Goal: Find contact information: Find contact information

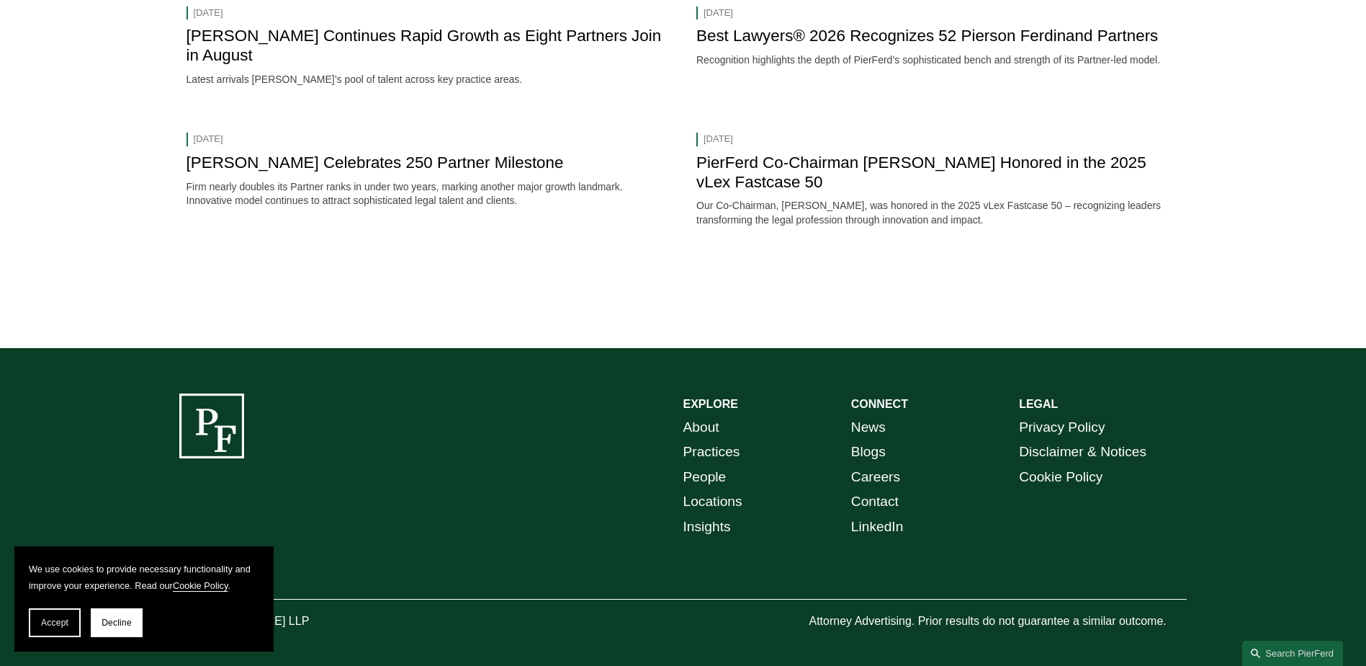
scroll to position [3003, 0]
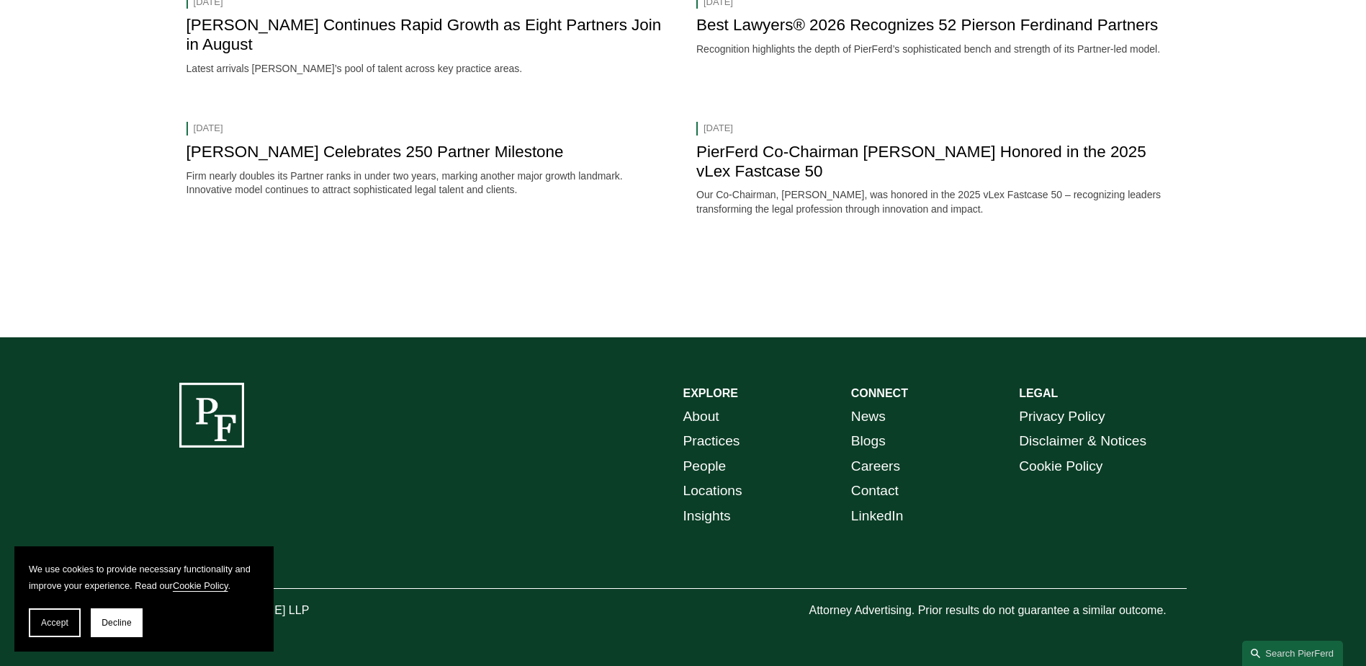
click at [712, 491] on link "Locations" at bounding box center [713, 490] width 59 height 25
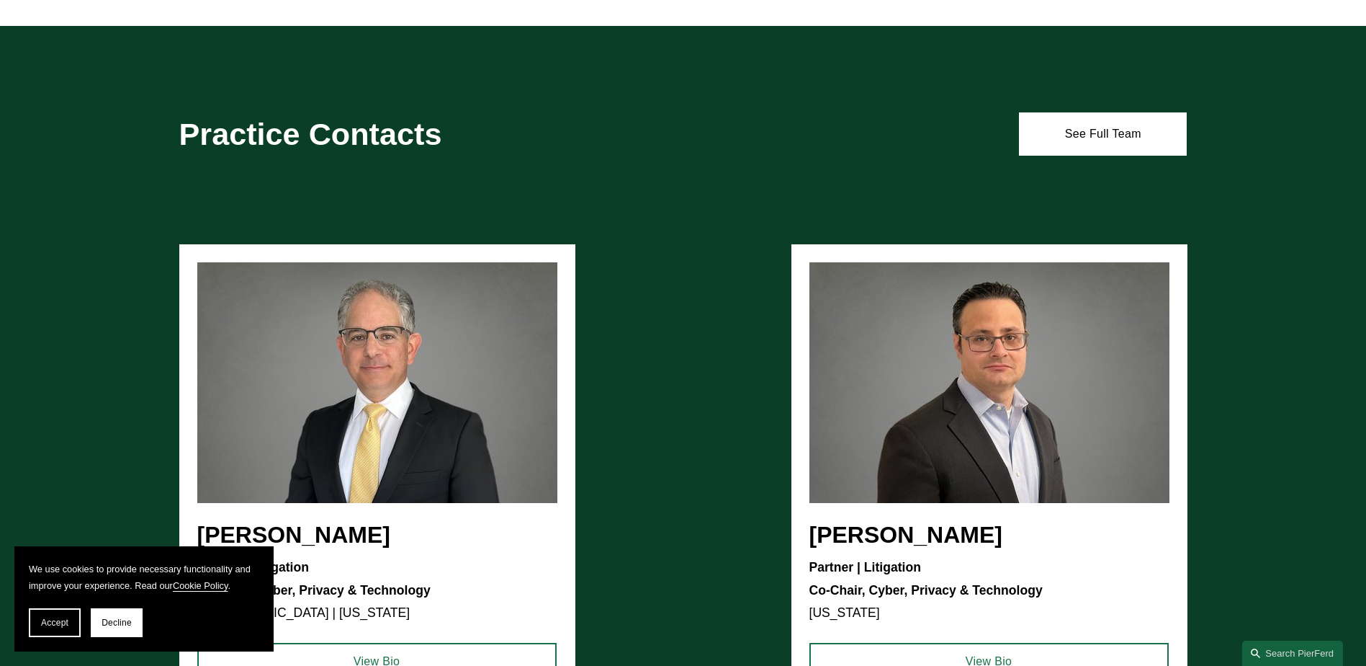
scroll to position [1634, 0]
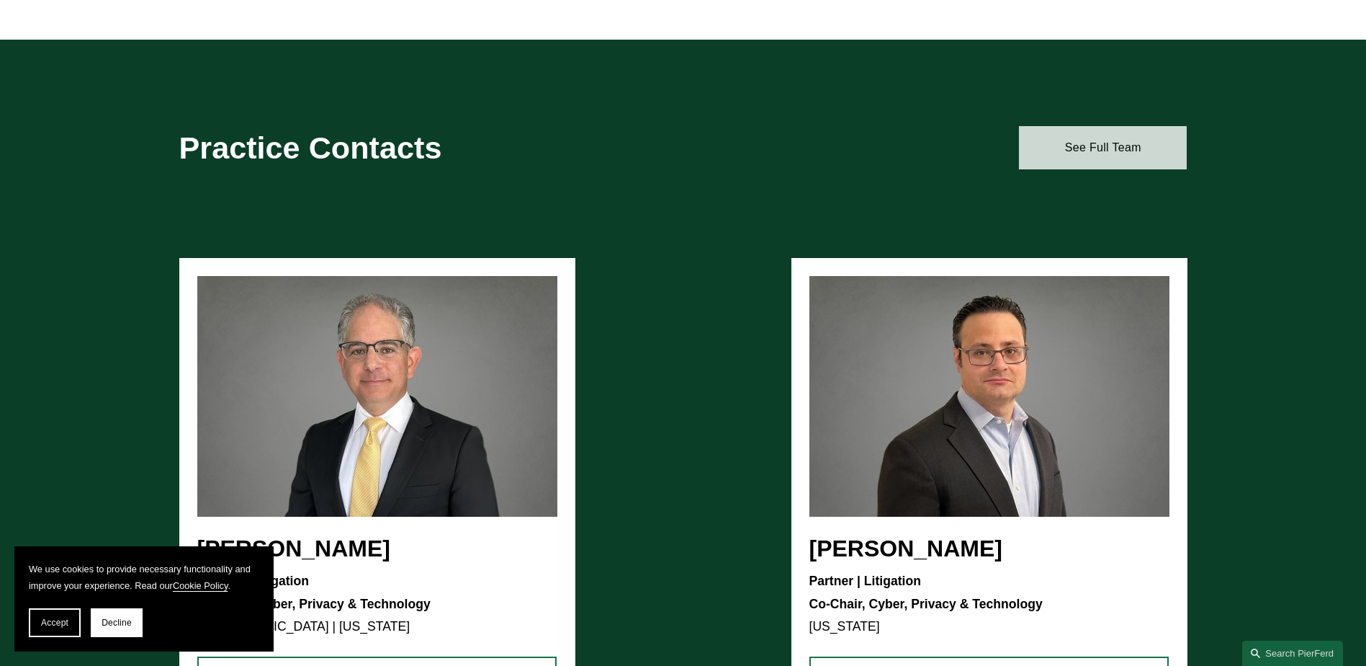
click at [1095, 154] on link "See Full Team" at bounding box center [1103, 147] width 168 height 43
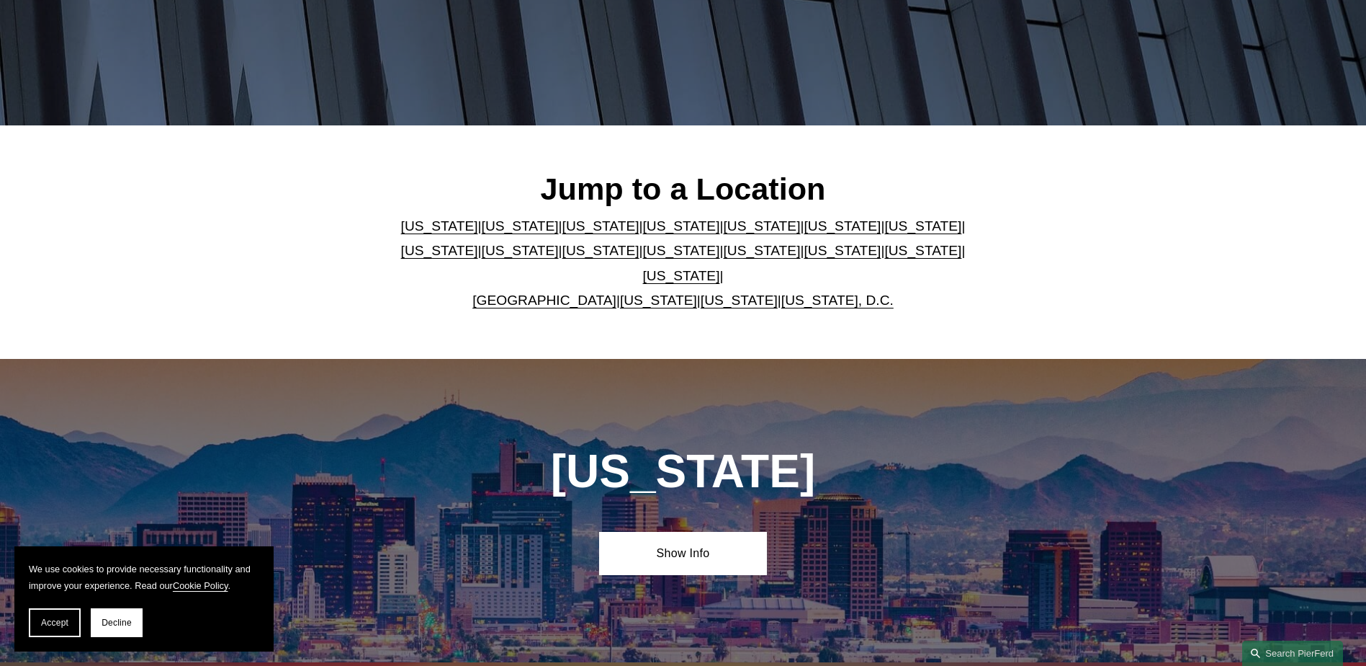
scroll to position [360, 0]
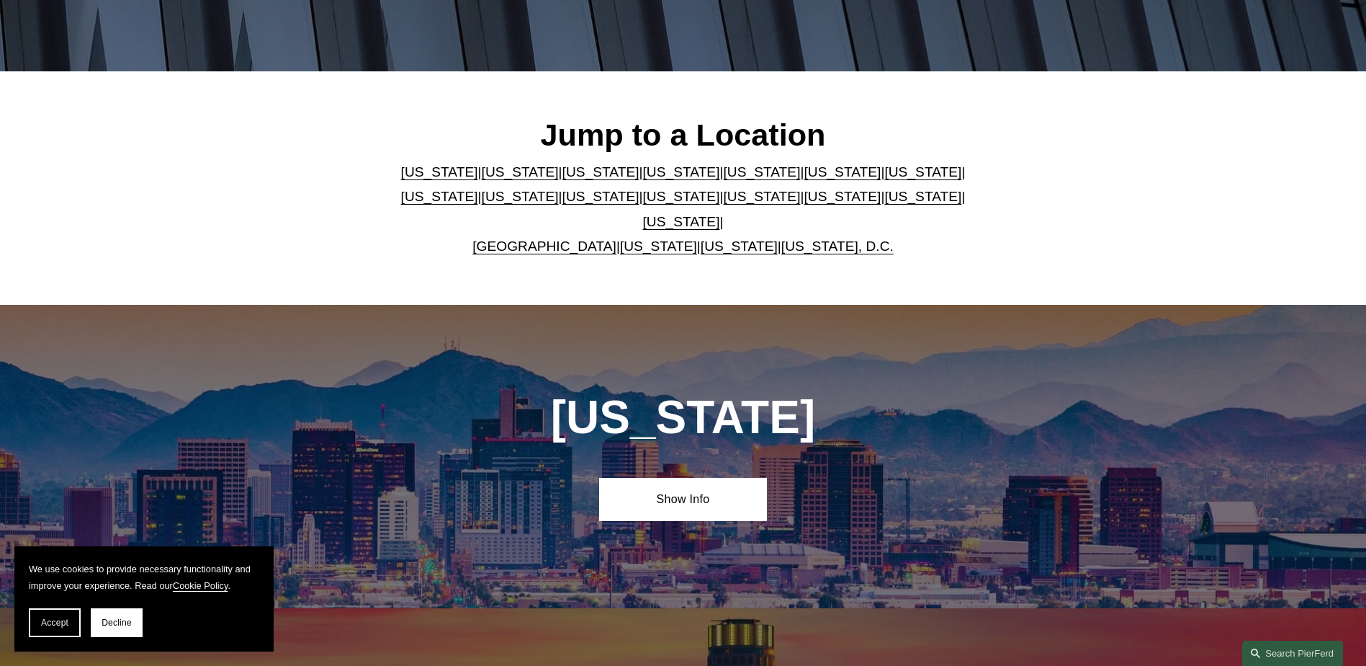
click at [482, 179] on link "[US_STATE]" at bounding box center [520, 171] width 77 height 15
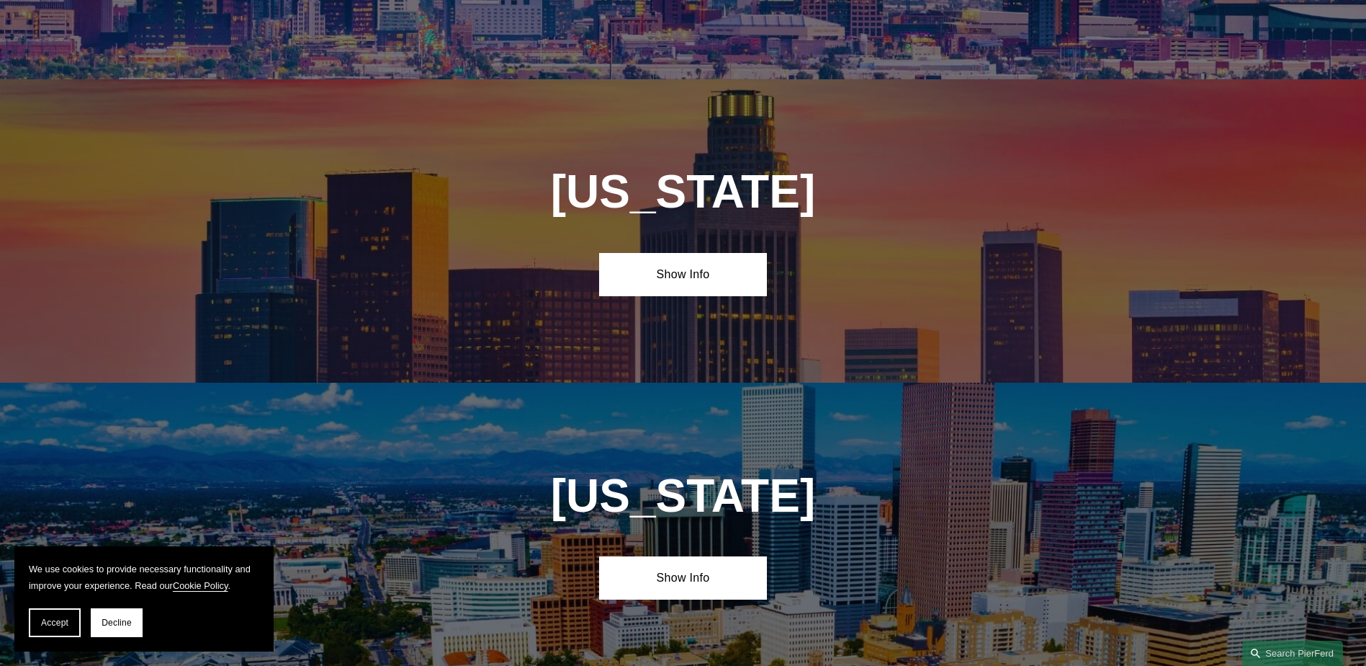
scroll to position [956, 0]
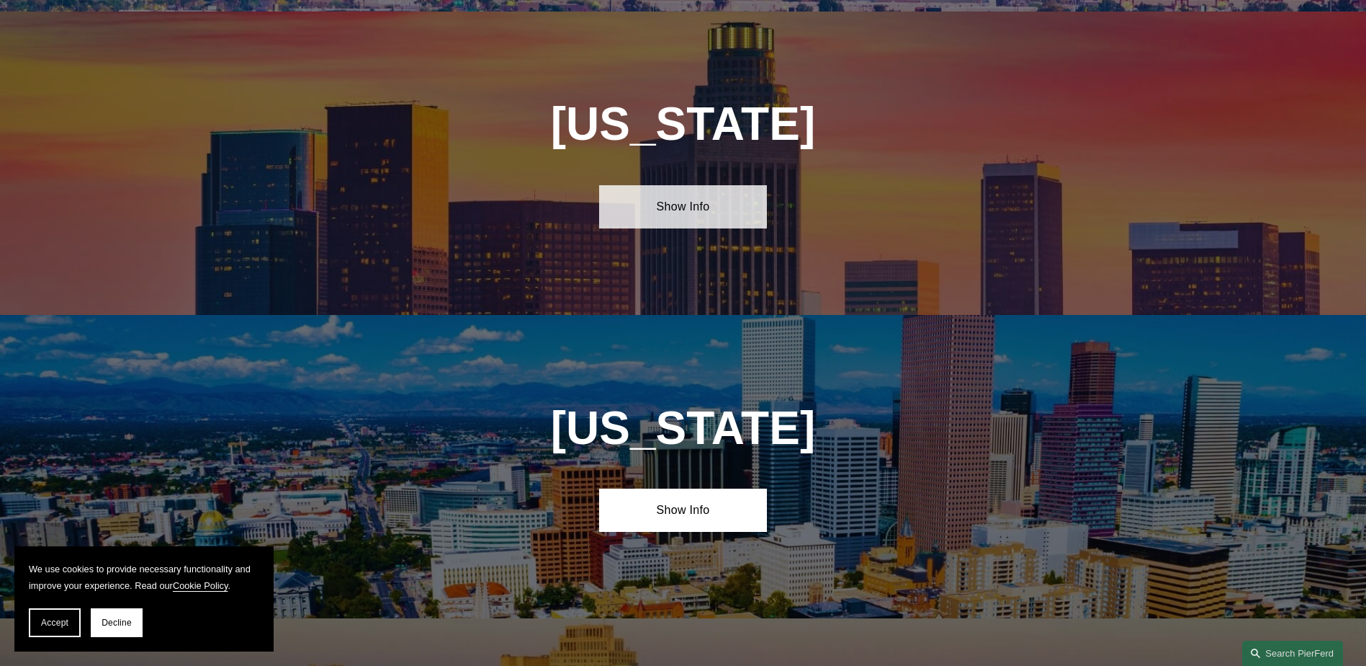
click at [681, 199] on link "Show Info" at bounding box center [683, 206] width 168 height 43
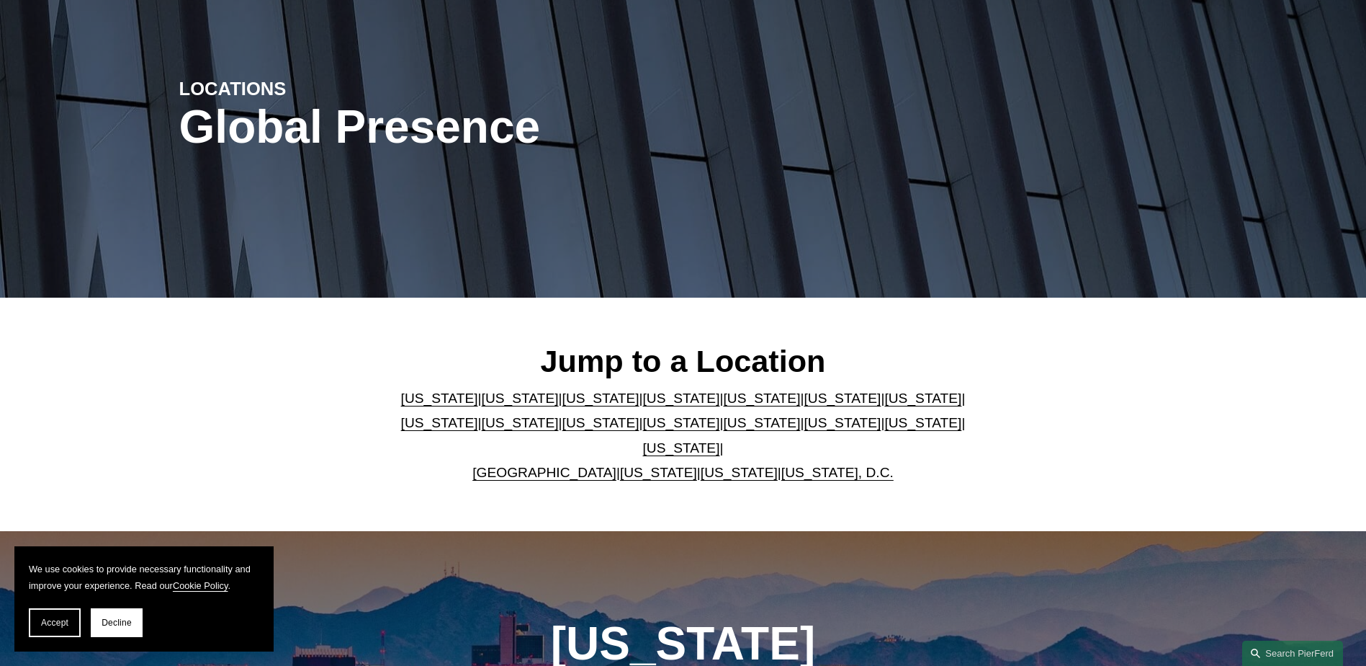
scroll to position [0, 0]
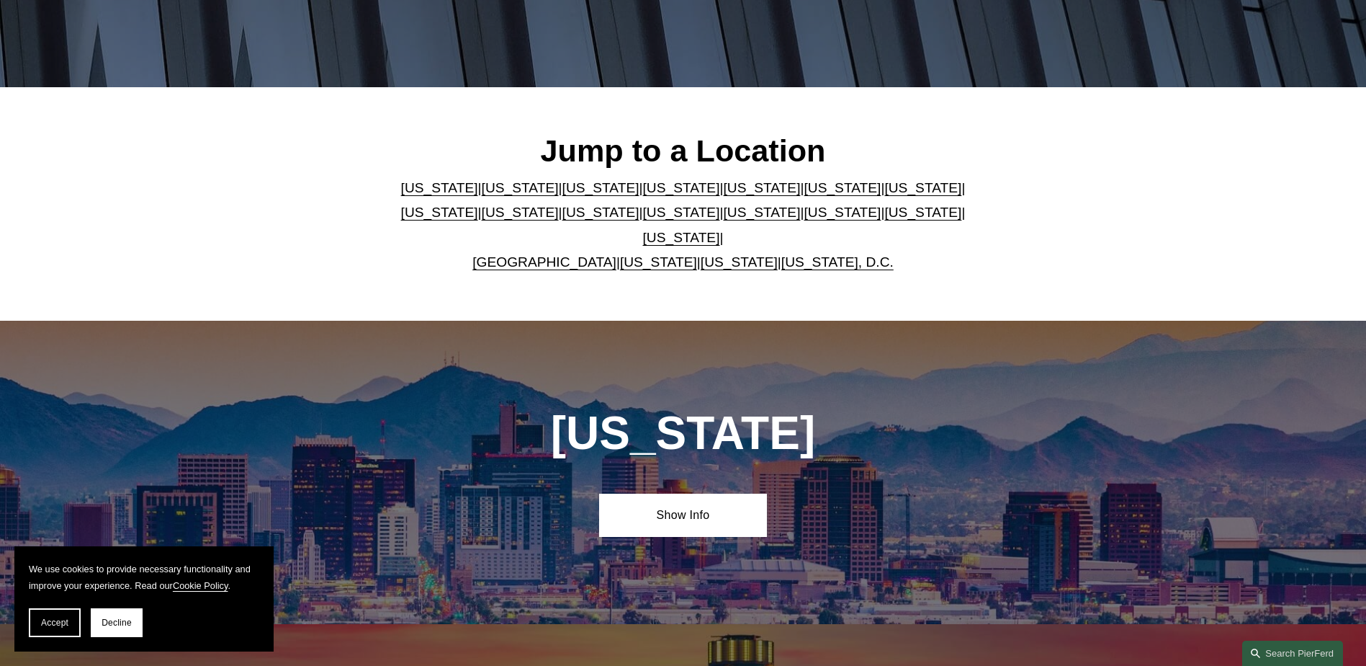
scroll to position [360, 0]
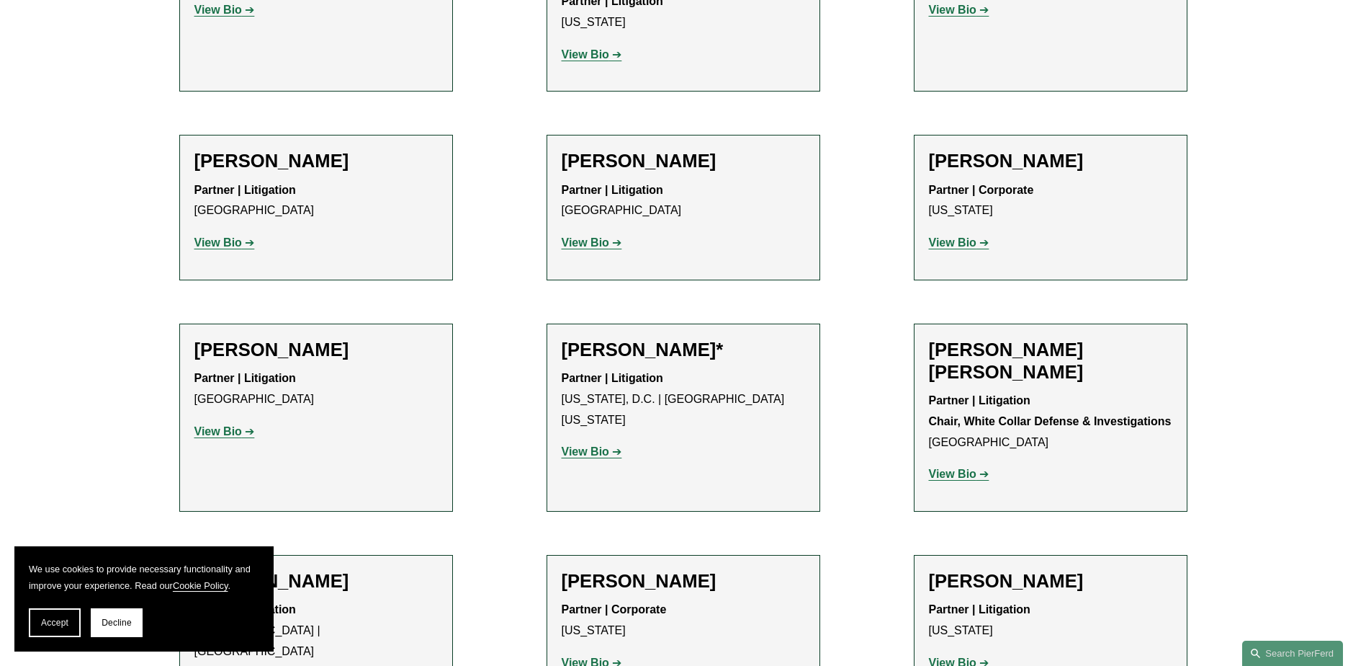
scroll to position [792, 0]
